Goal: Information Seeking & Learning: Understand process/instructions

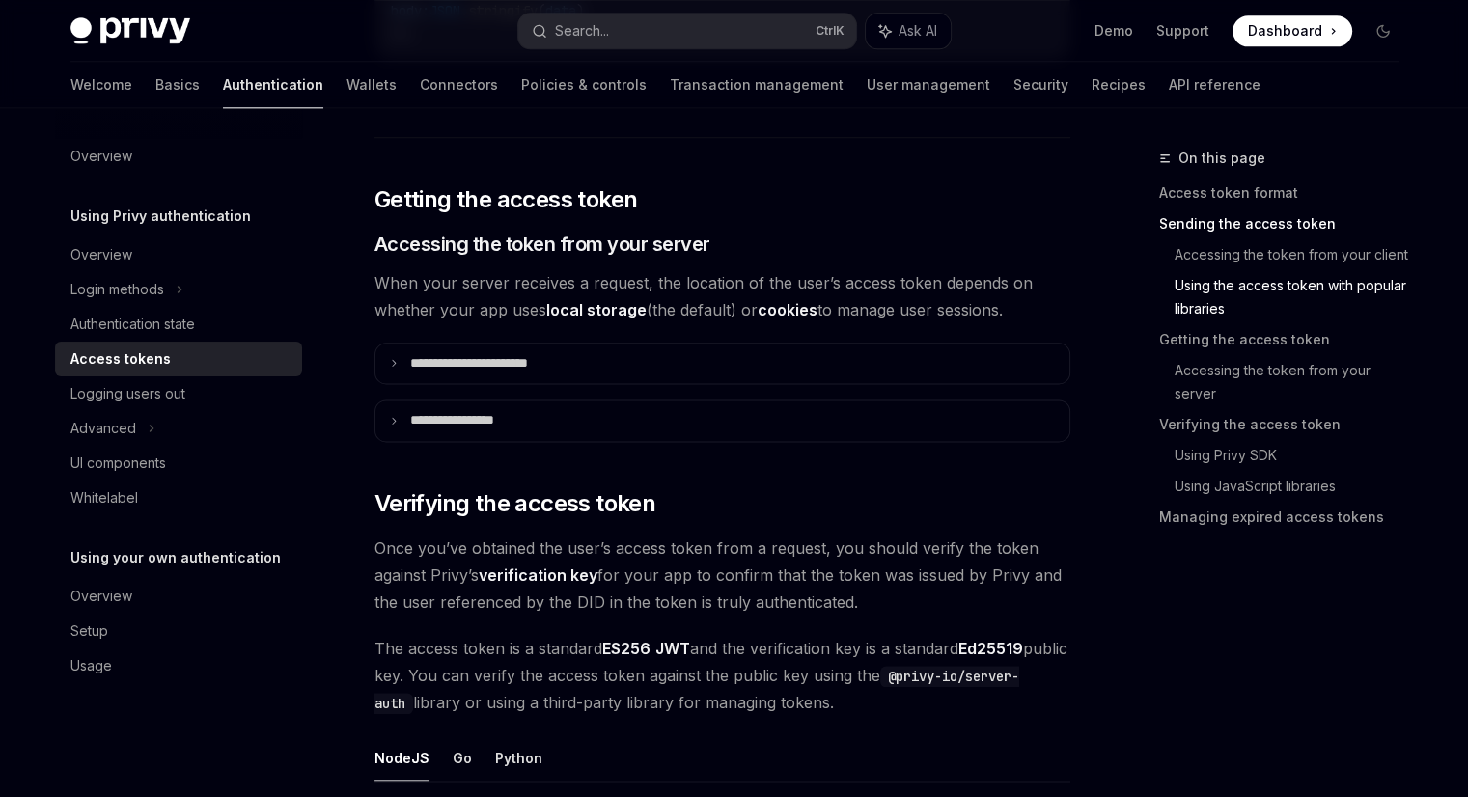
scroll to position [2399, 0]
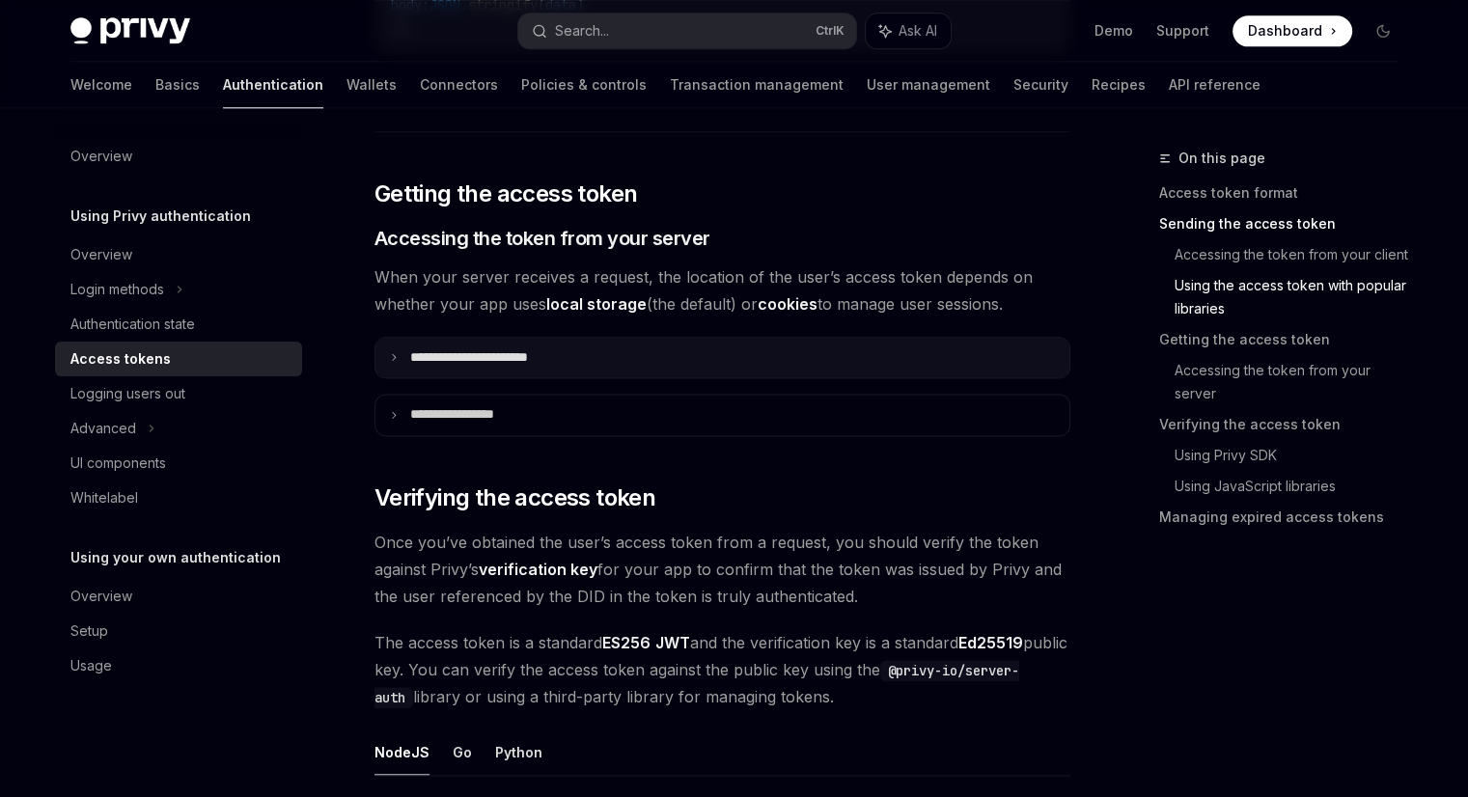
click at [569, 351] on p "**********" at bounding box center [490, 357] width 161 height 17
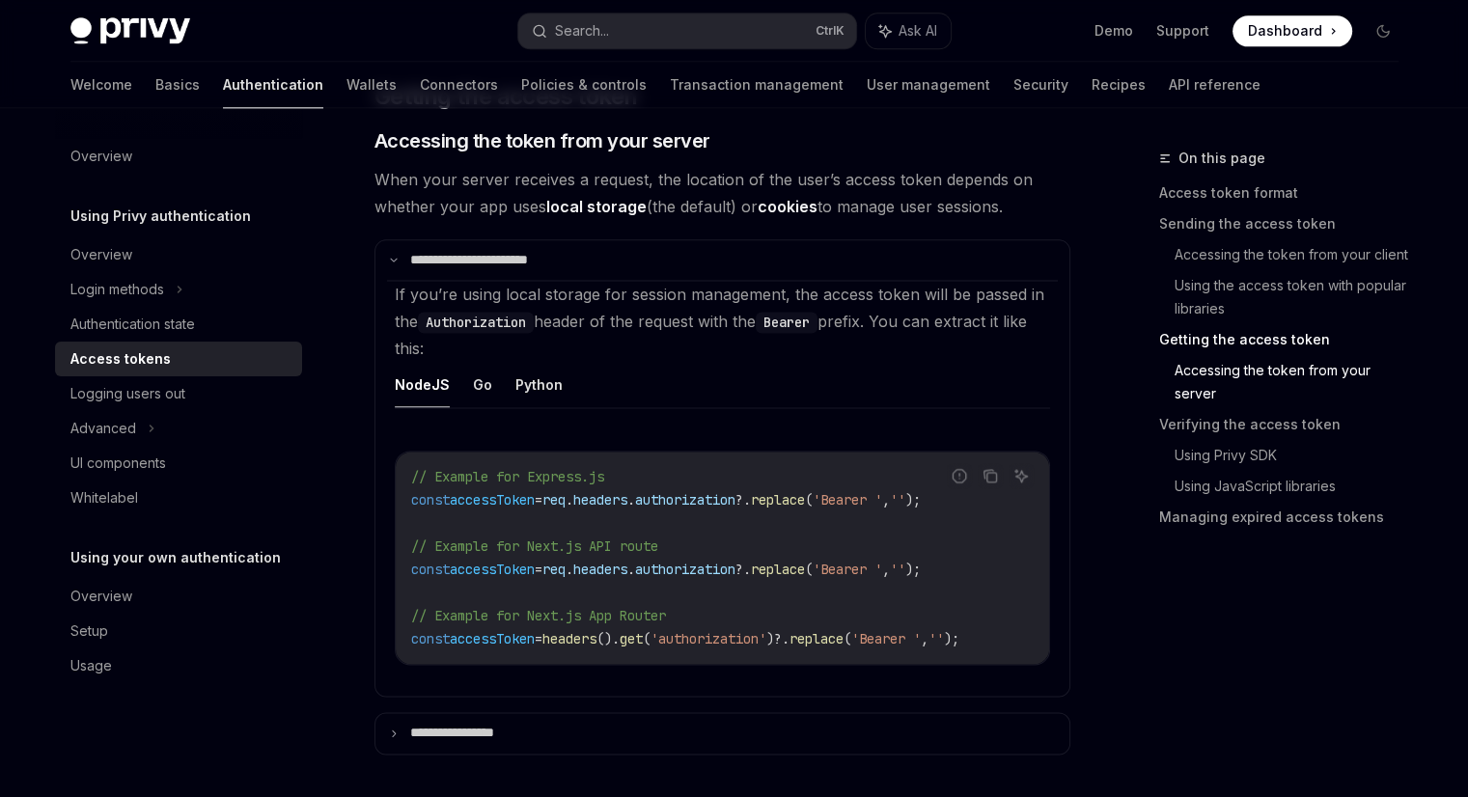
scroll to position [2497, 0]
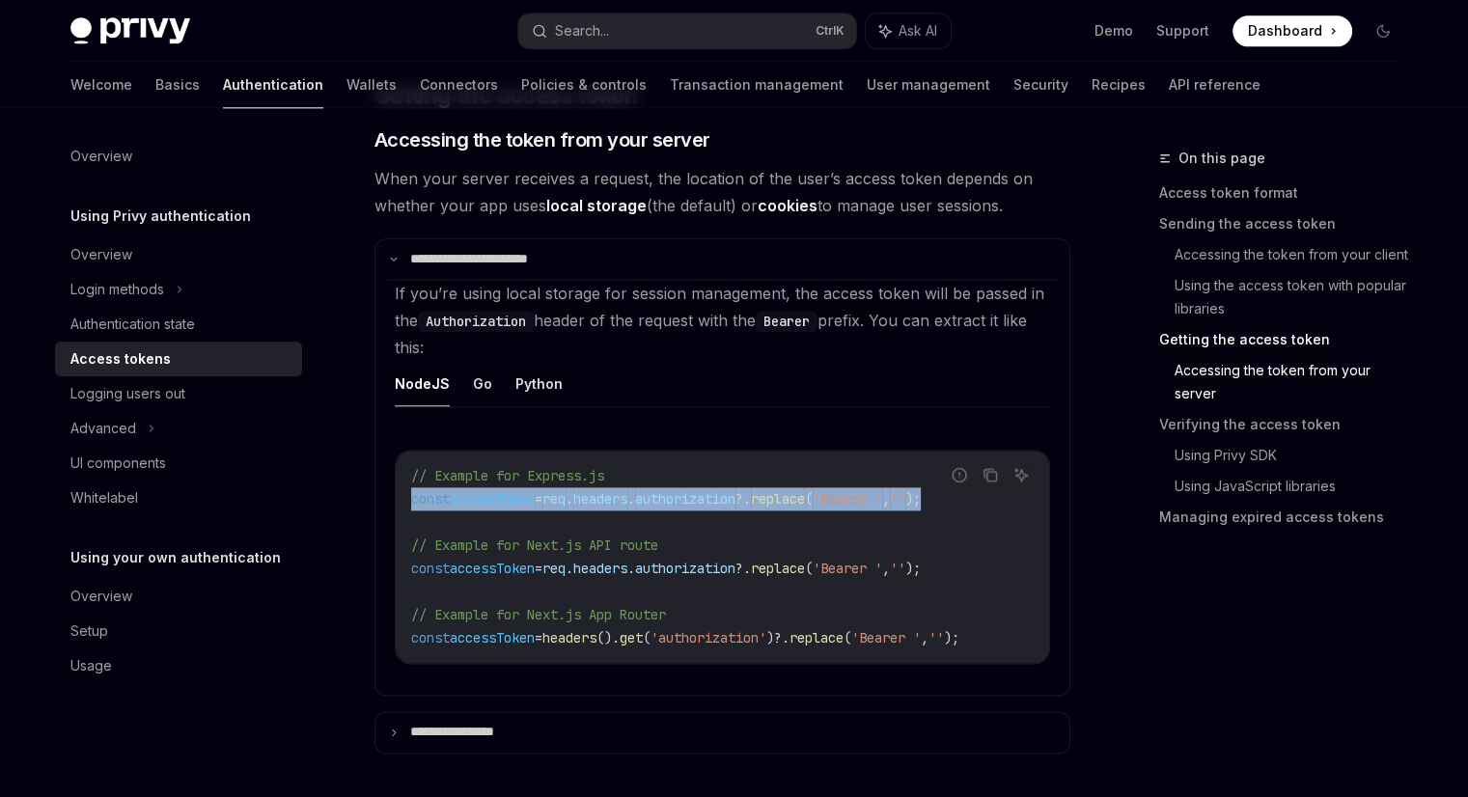
drag, startPoint x: 981, startPoint y: 487, endPoint x: 401, endPoint y: 497, distance: 580.0
click at [401, 497] on div "// Example for Express.js const accessToken = req . headers . authorization ?. …" at bounding box center [722, 557] width 653 height 212
copy span "const accessToken = req . headers . authorization ?. replace ( 'Bearer ' , '' );"
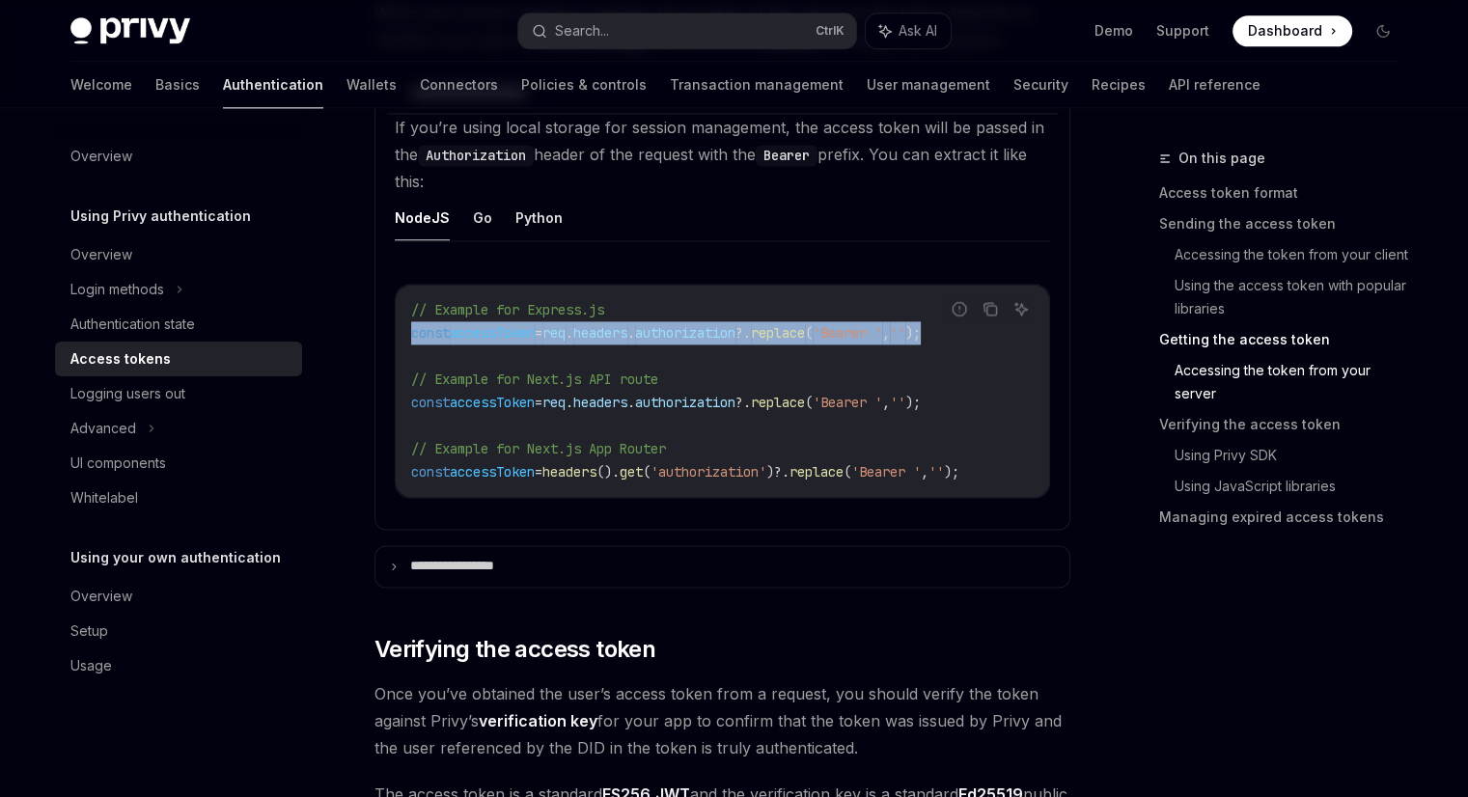
scroll to position [2697, 0]
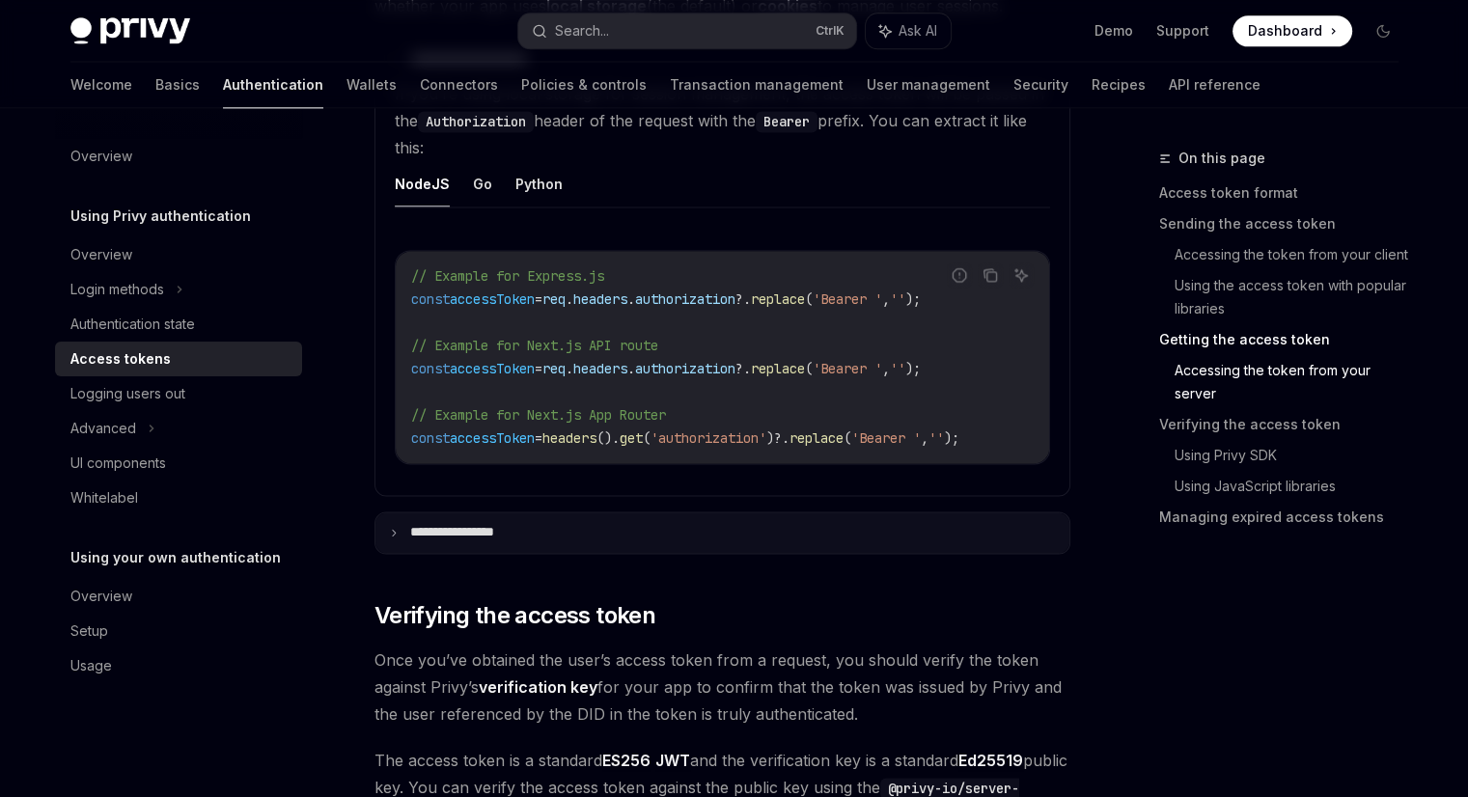
click at [719, 524] on summary "**********" at bounding box center [722, 532] width 694 height 41
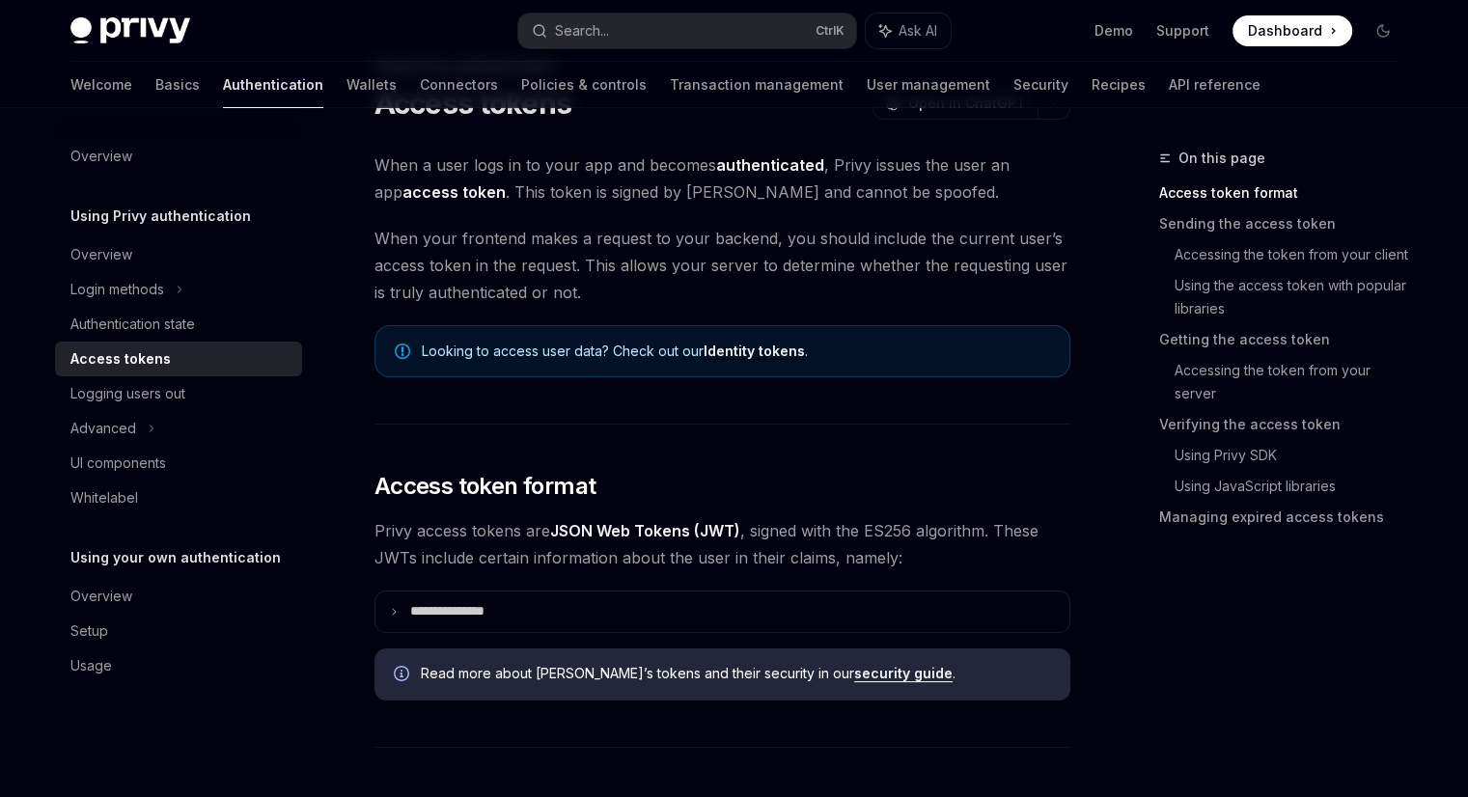
scroll to position [0, 0]
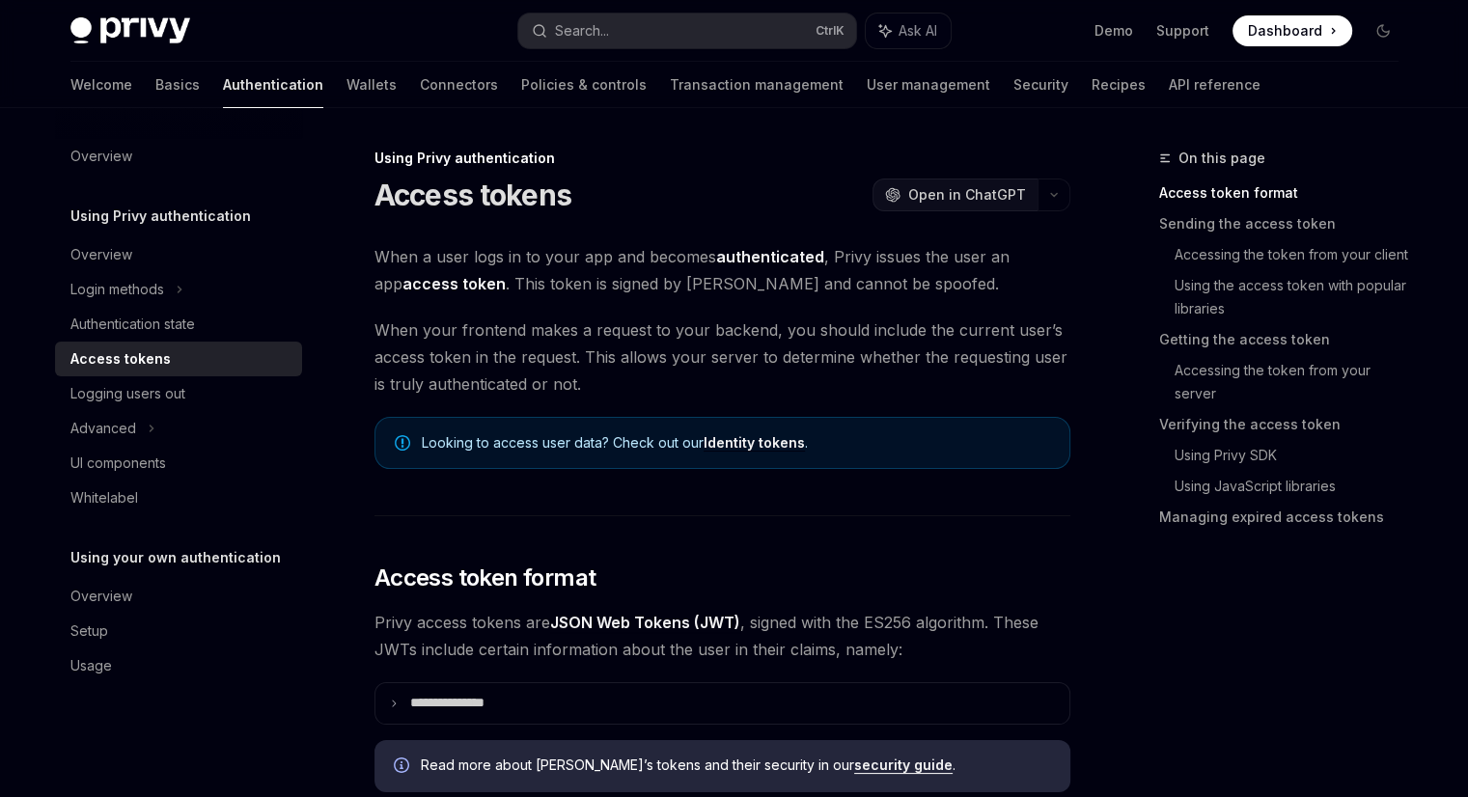
click at [979, 197] on span "Open in ChatGPT" at bounding box center [967, 194] width 118 height 19
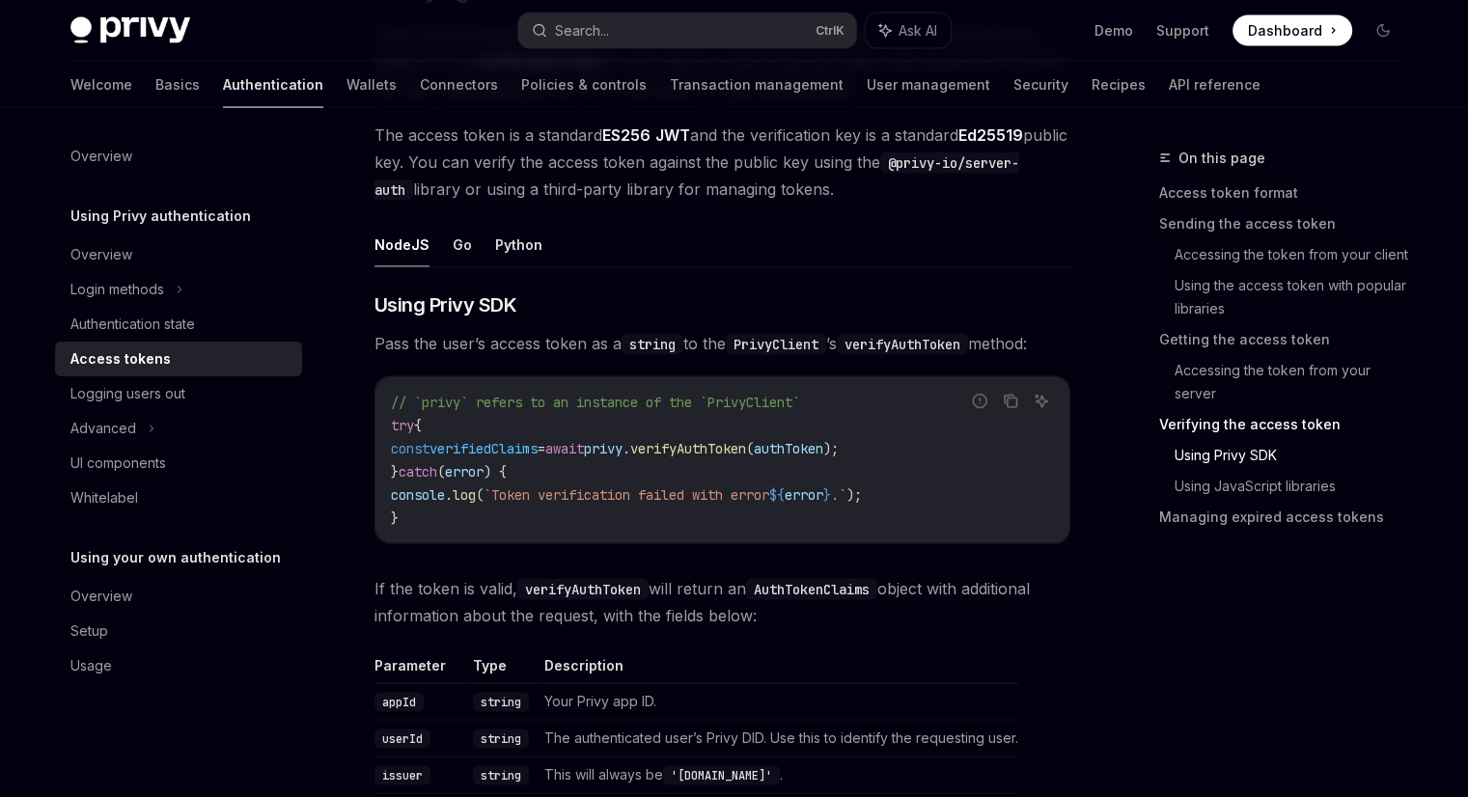
scroll to position [3735, 0]
click at [1014, 399] on icon "Copy the contents from the code block" at bounding box center [1010, 400] width 15 height 15
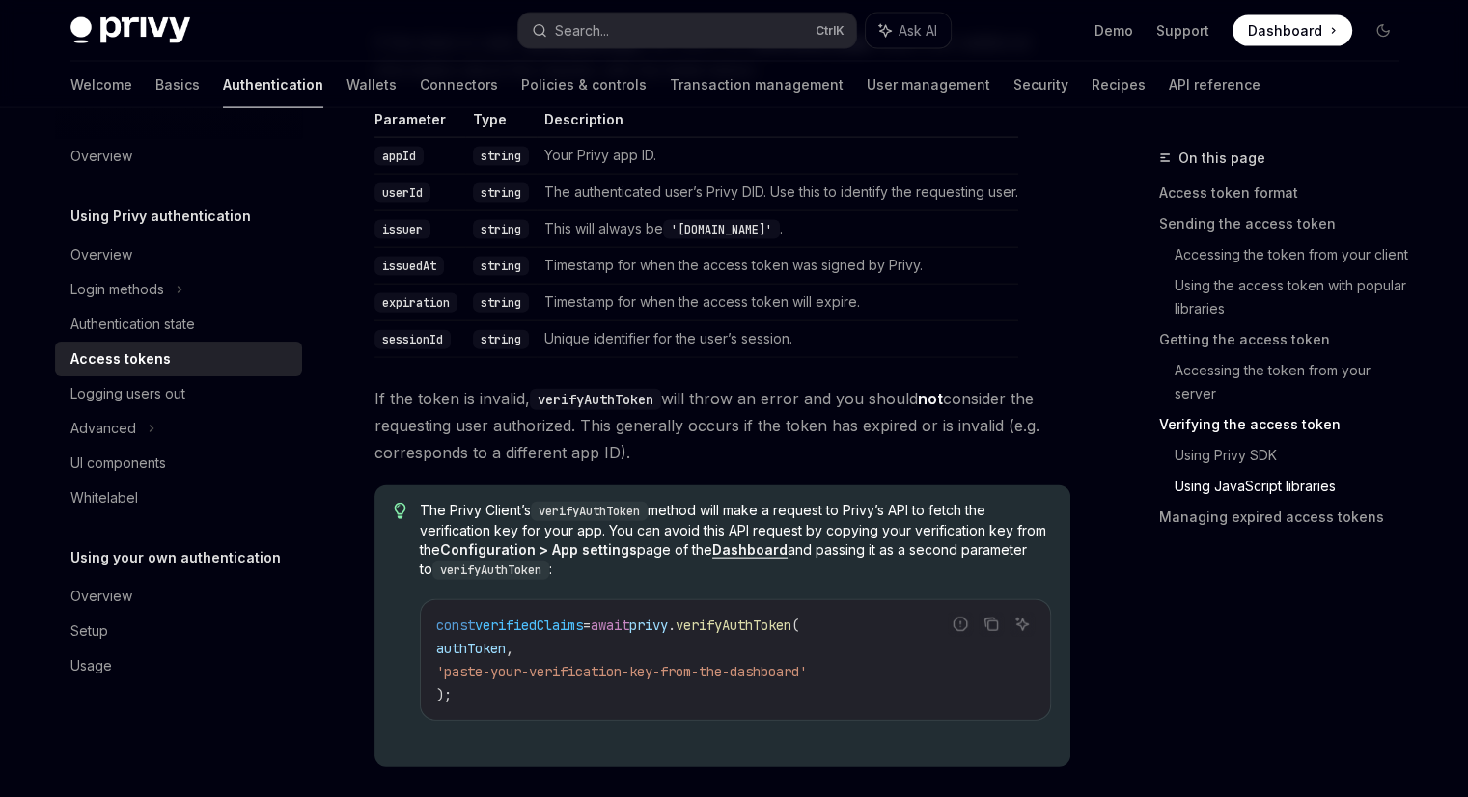
scroll to position [4280, 0]
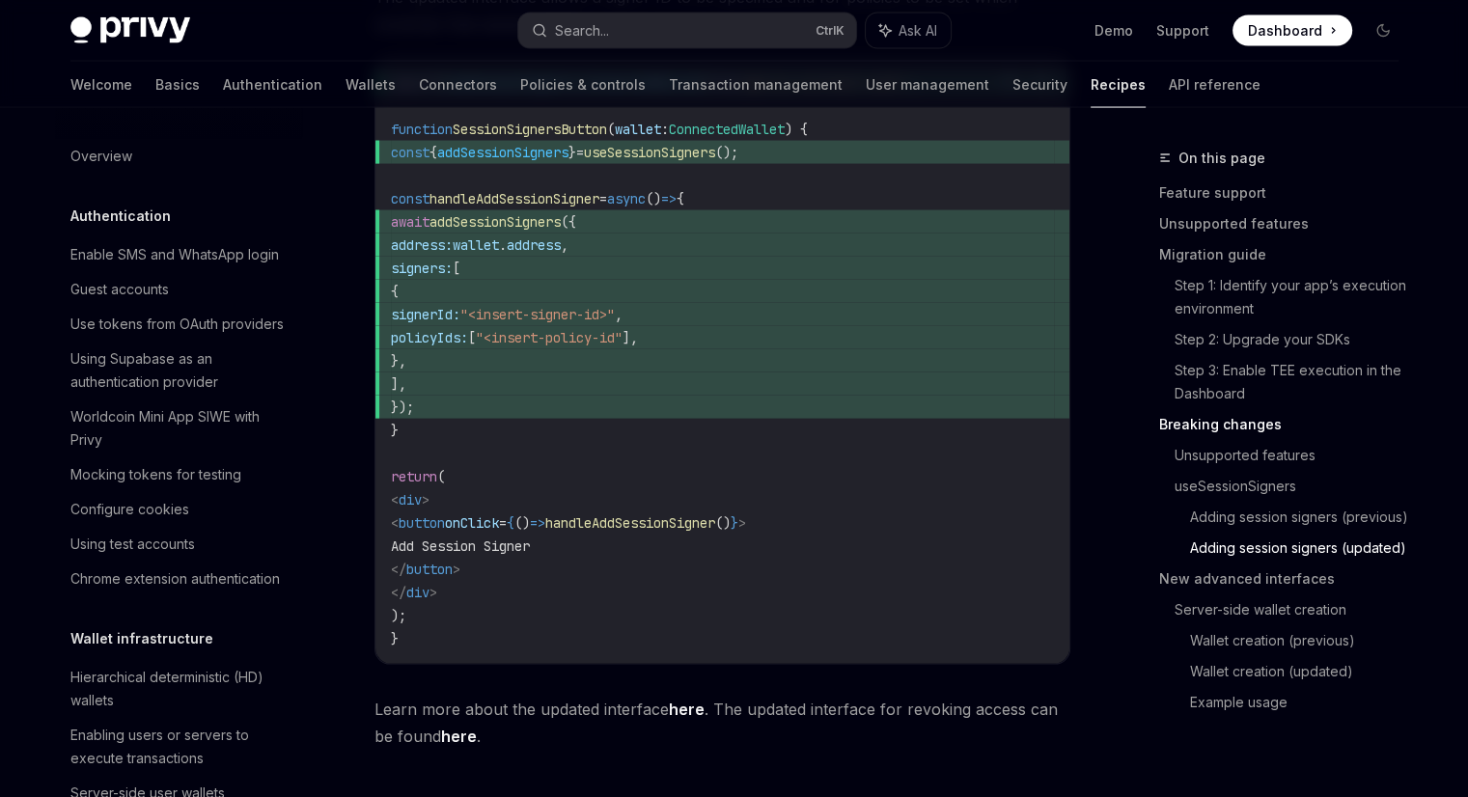
scroll to position [491, 0]
